Goal: Communication & Community: Share content

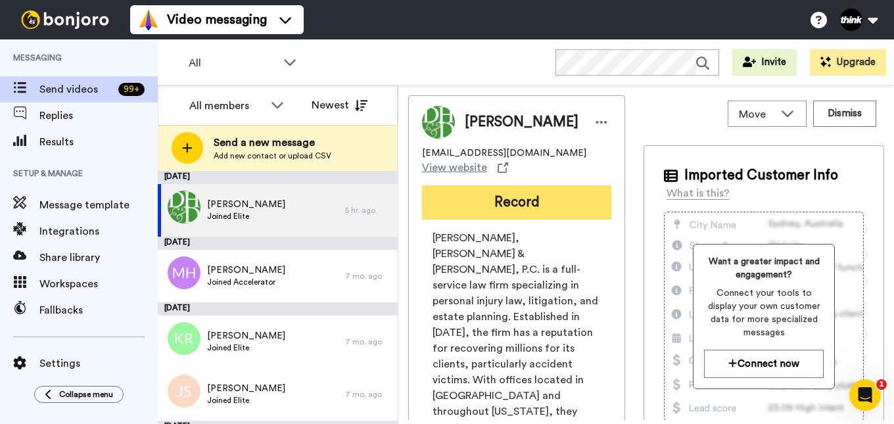
click at [555, 186] on button "Record" at bounding box center [516, 202] width 189 height 34
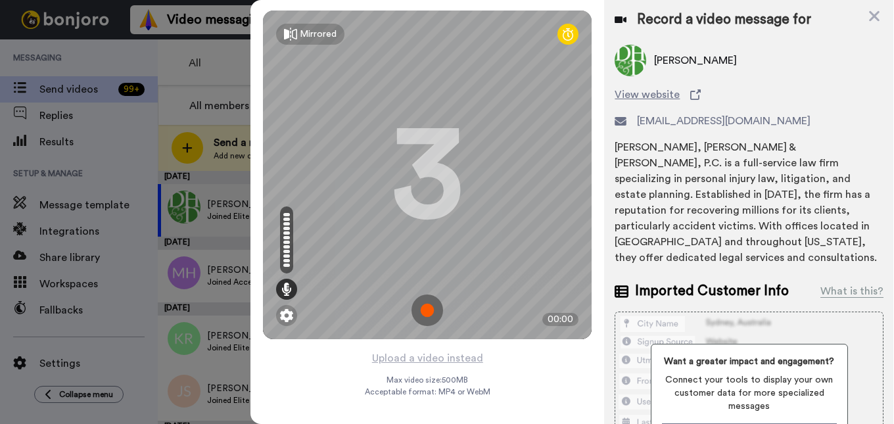
click at [426, 316] on img at bounding box center [428, 311] width 32 height 32
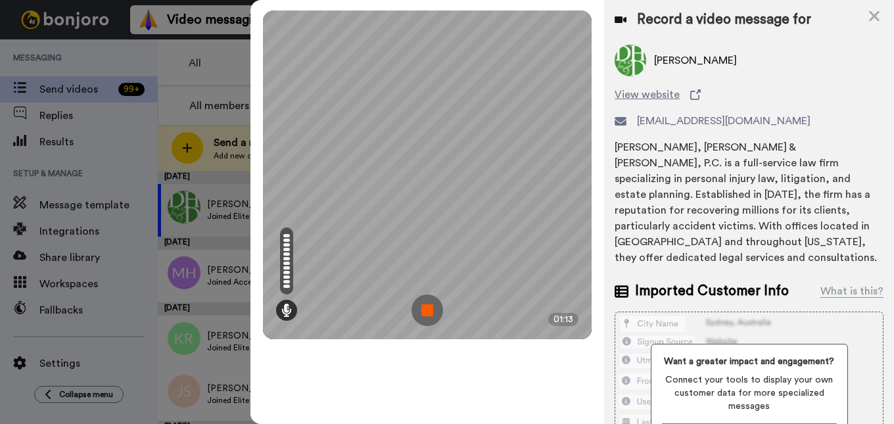
click at [435, 312] on img at bounding box center [428, 311] width 32 height 32
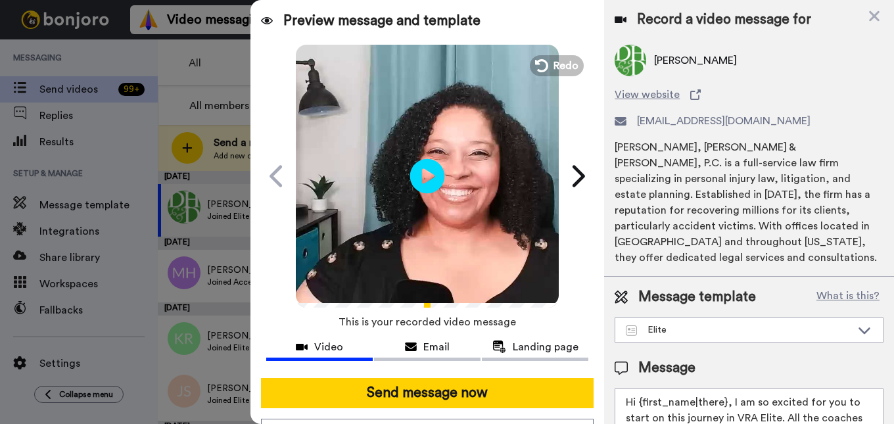
click at [429, 174] on icon at bounding box center [427, 175] width 35 height 35
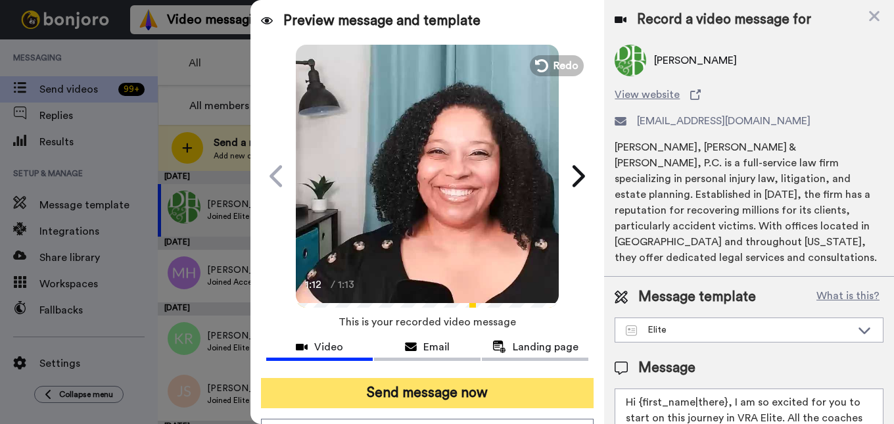
click at [421, 394] on button "Send message now" at bounding box center [427, 393] width 333 height 30
